Goal: Information Seeking & Learning: Check status

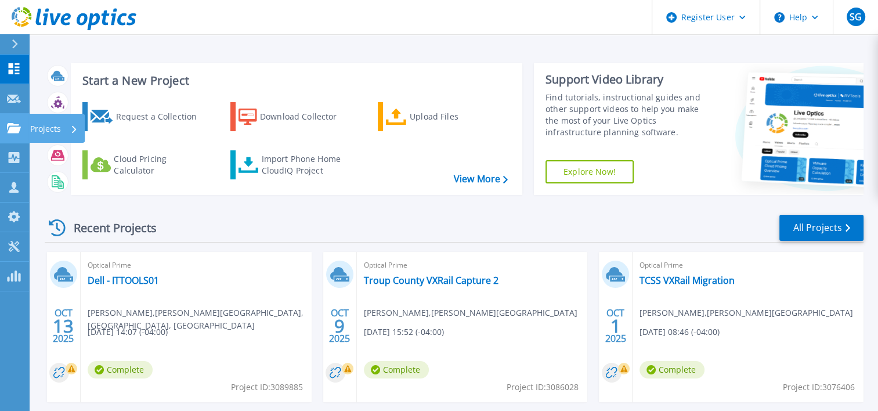
click at [5, 129] on link "Projects Projects" at bounding box center [14, 129] width 29 height 30
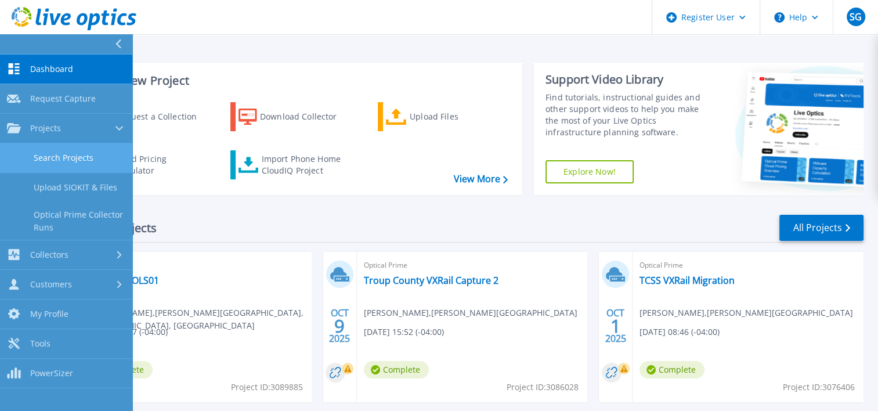
click at [70, 161] on link "Search Projects" at bounding box center [66, 158] width 132 height 30
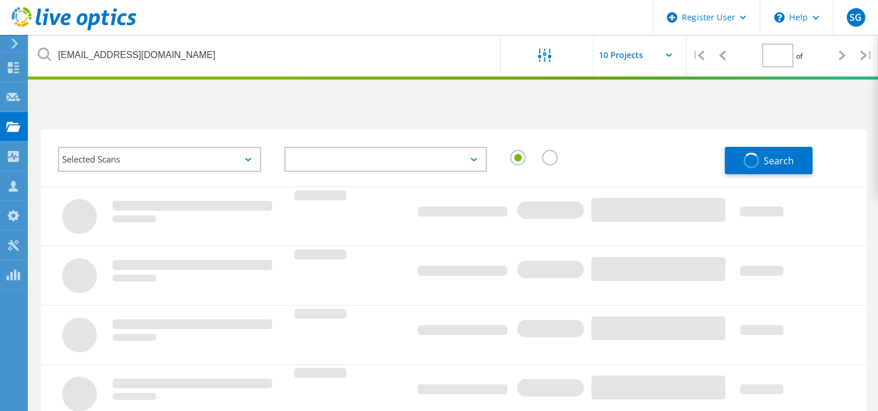
type input "1"
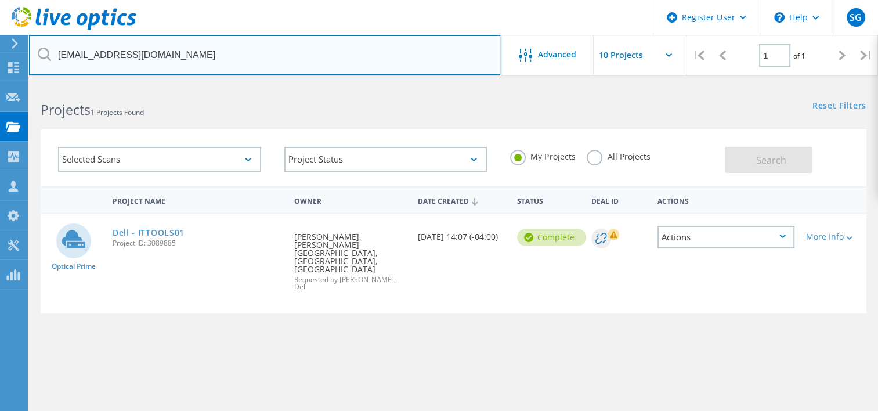
click at [272, 59] on input "Kosslowk@fultonschools.org" at bounding box center [265, 55] width 472 height 41
paste input "stansburygw@troup"
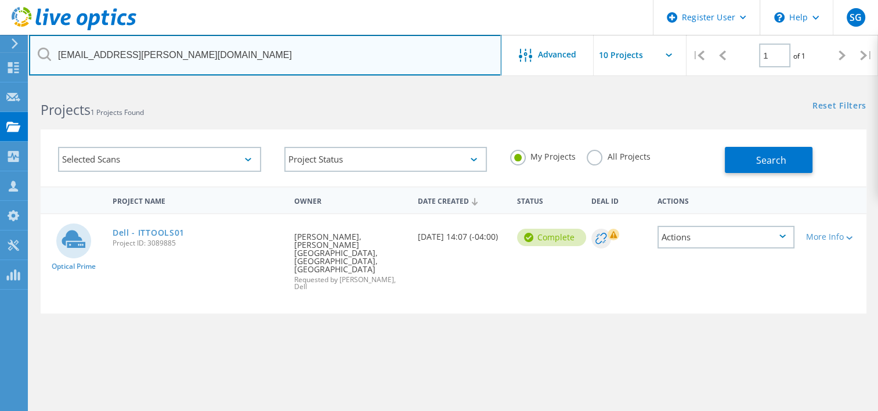
type input "[EMAIL_ADDRESS][PERSON_NAME][DOMAIN_NAME]"
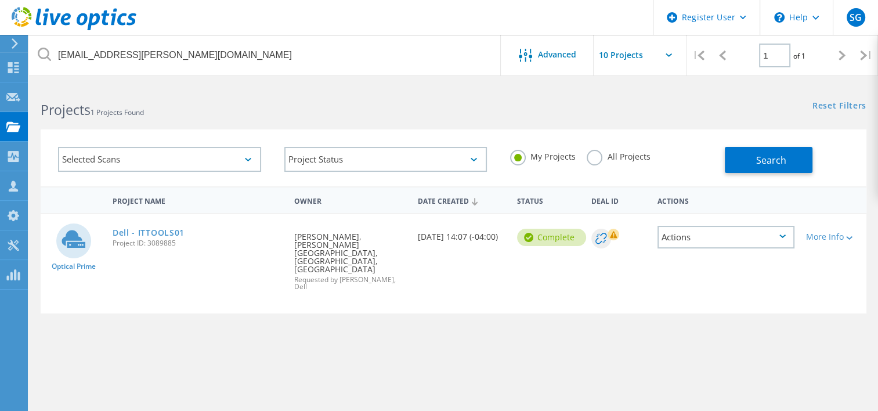
click at [619, 147] on div "My Projects All Projects" at bounding box center [612, 156] width 226 height 43
click at [590, 154] on label "All Projects" at bounding box center [618, 155] width 63 height 11
click at [0, 0] on input "All Projects" at bounding box center [0, 0] width 0 height 0
click at [782, 169] on button "Search" at bounding box center [769, 160] width 88 height 26
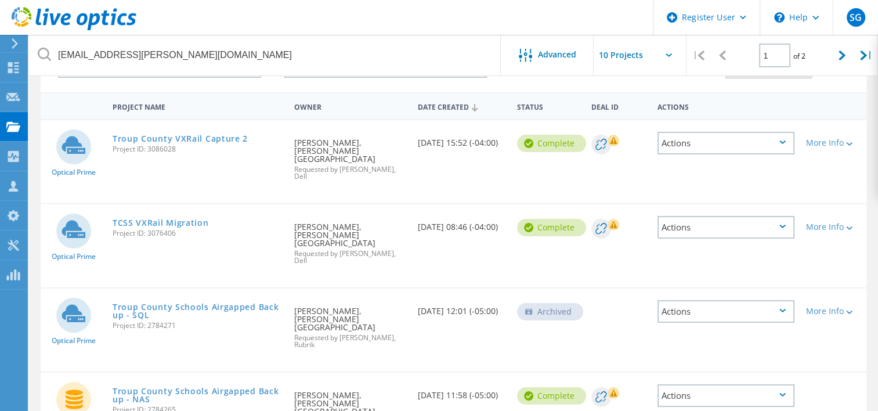
scroll to position [95, 0]
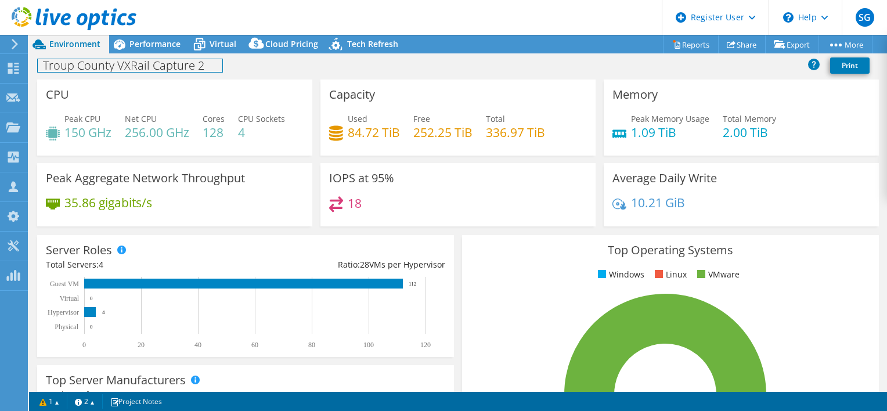
click at [165, 56] on div "Troup County VXRail Capture 2 Print" at bounding box center [458, 65] width 858 height 21
click at [157, 49] on span "Performance" at bounding box center [154, 43] width 51 height 11
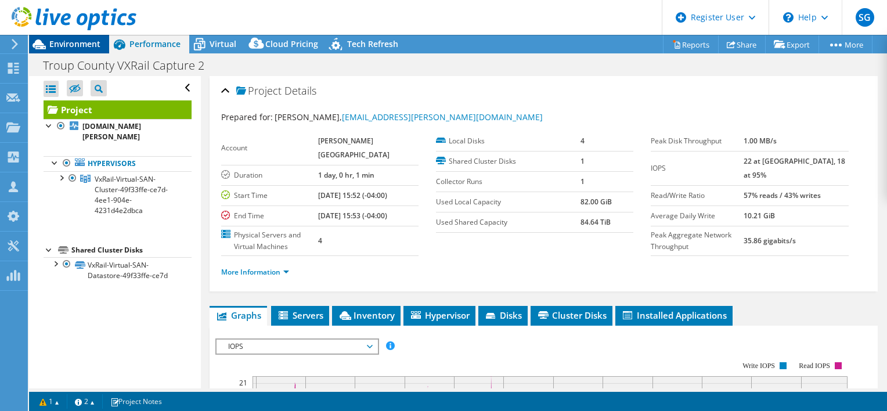
click at [89, 44] on span "Environment" at bounding box center [74, 43] width 51 height 11
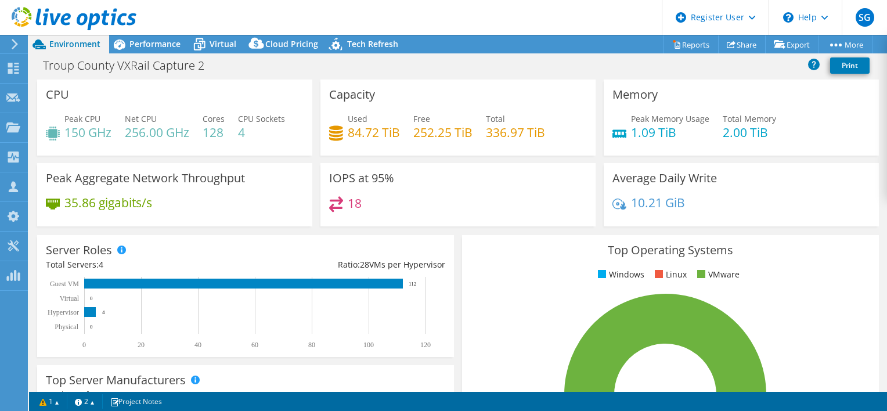
click at [346, 68] on div "Troup County VXRail Capture 2 Print" at bounding box center [458, 65] width 858 height 21
click at [152, 45] on span "Performance" at bounding box center [154, 43] width 51 height 11
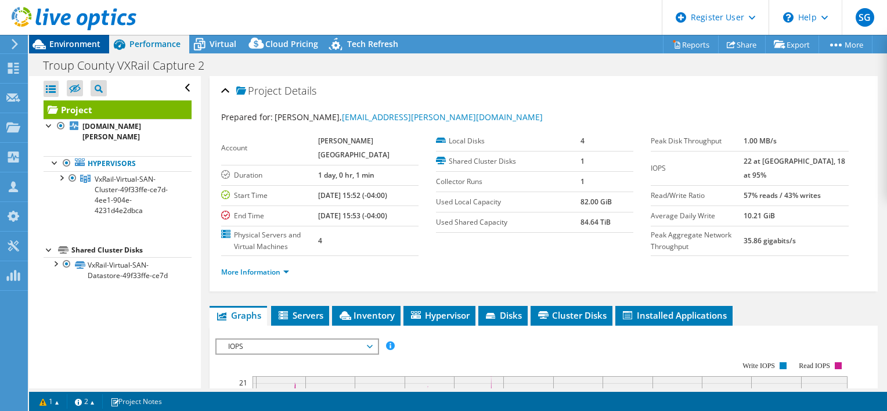
click at [67, 40] on span "Environment" at bounding box center [74, 43] width 51 height 11
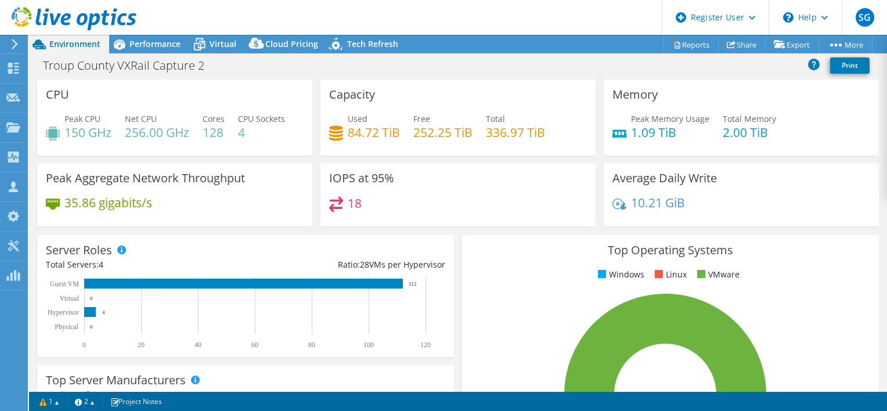
click at [789, 71] on div "Troup County VXRail Capture 2 Print" at bounding box center [458, 65] width 858 height 21
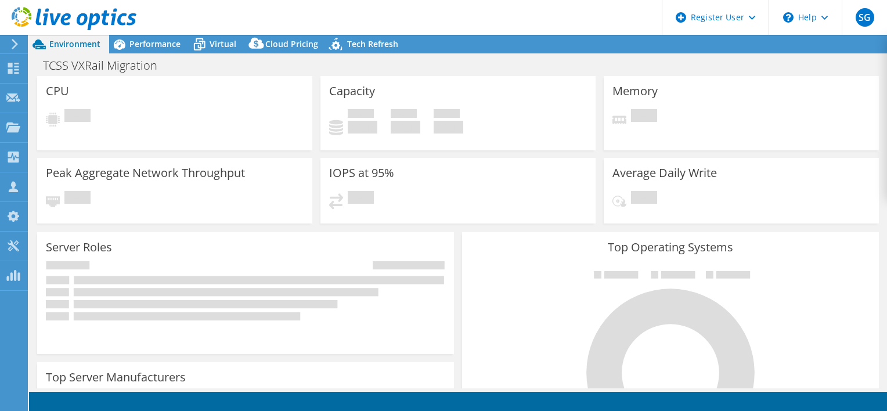
select select "USD"
